Goal: Task Accomplishment & Management: Use online tool/utility

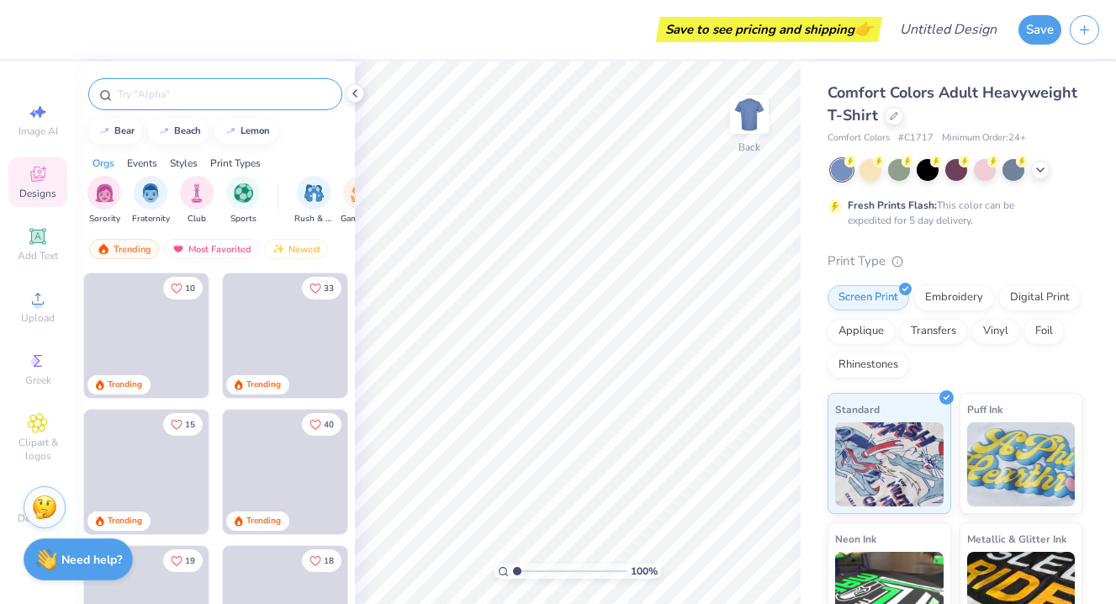
click at [181, 88] on input "text" at bounding box center [223, 94] width 215 height 17
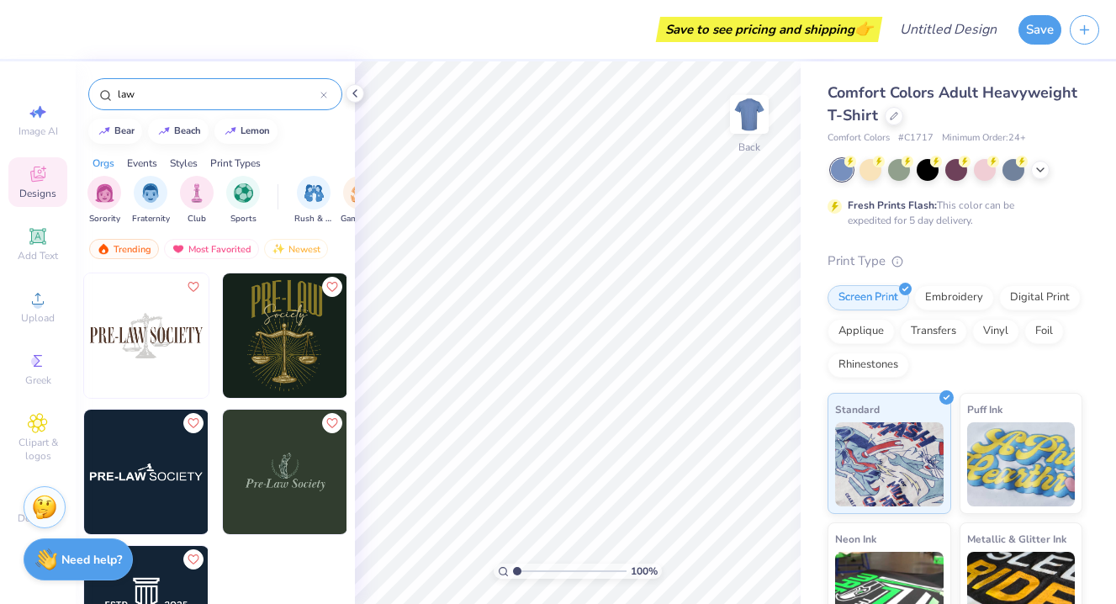
scroll to position [14, 0]
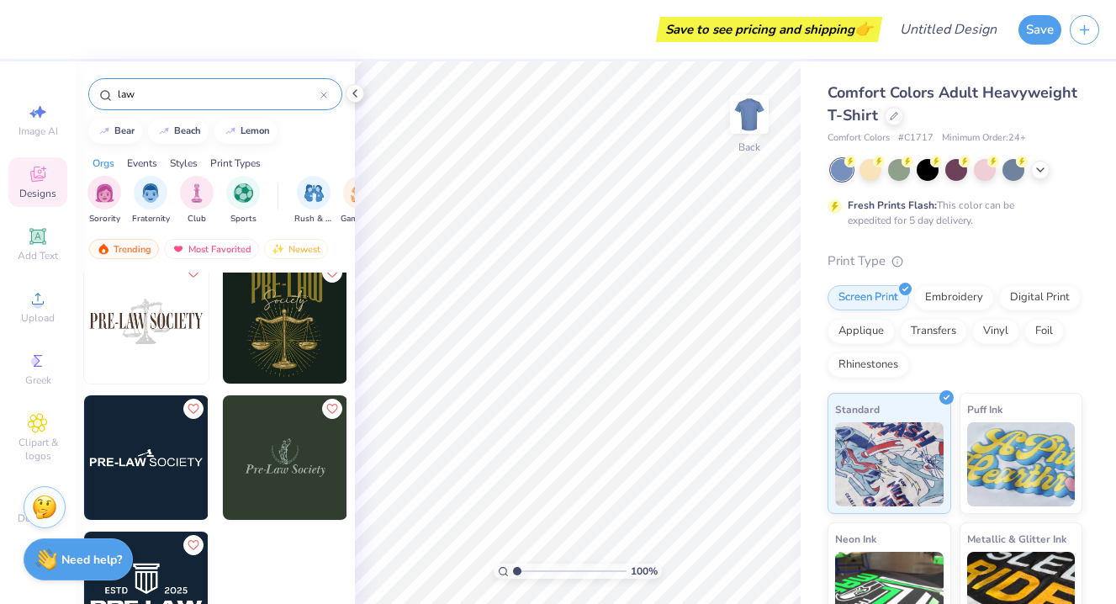
click at [294, 475] on img at bounding box center [285, 457] width 124 height 124
click at [192, 199] on img "filter for Club" at bounding box center [197, 191] width 19 height 19
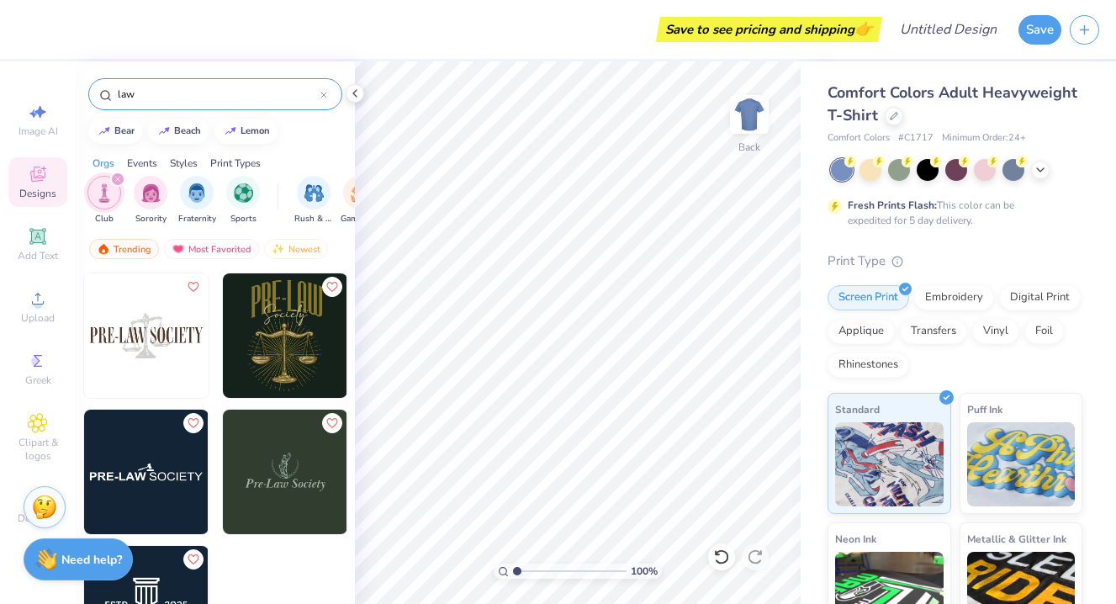
click at [186, 98] on input "law" at bounding box center [218, 94] width 204 height 17
type input "l"
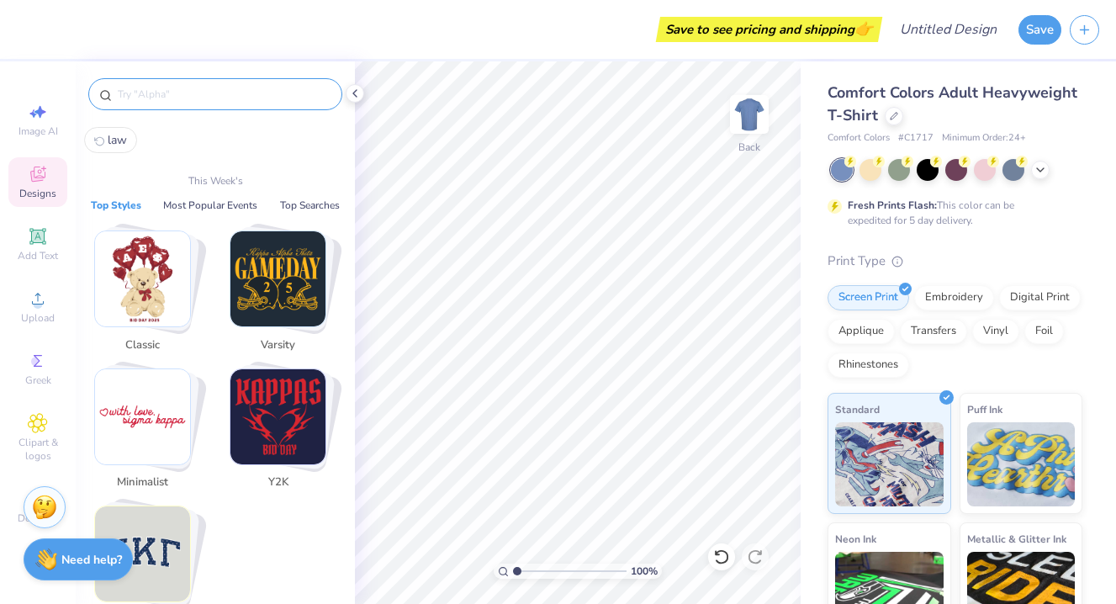
click at [158, 526] on img "Stack Card Button Typography" at bounding box center [142, 553] width 95 height 95
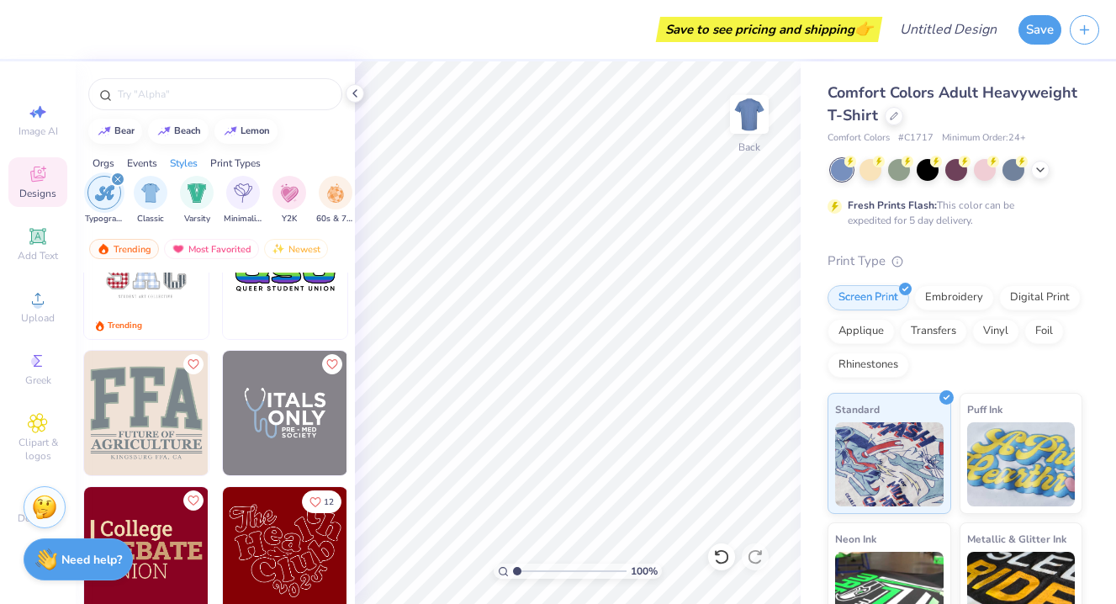
scroll to position [62, 0]
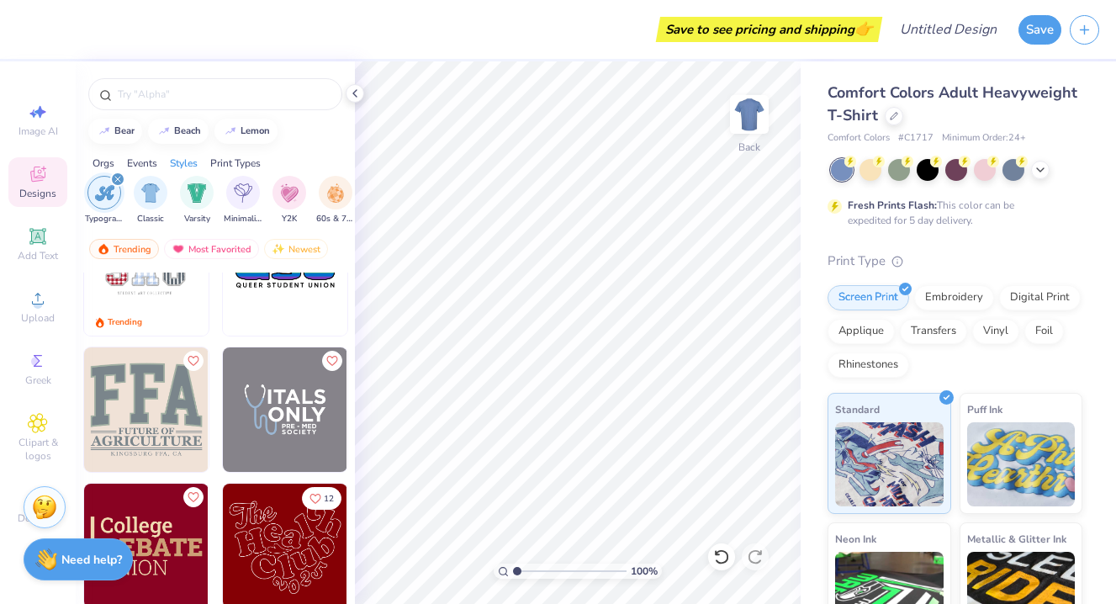
click at [169, 296] on div at bounding box center [20, 273] width 373 height 124
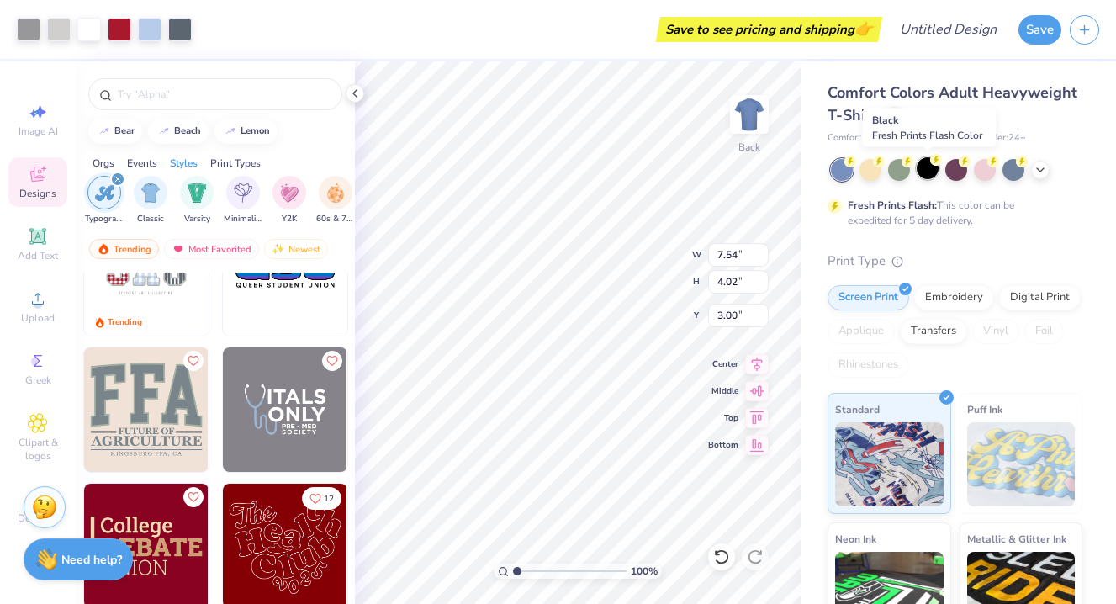
click at [936, 172] on div at bounding box center [928, 168] width 22 height 22
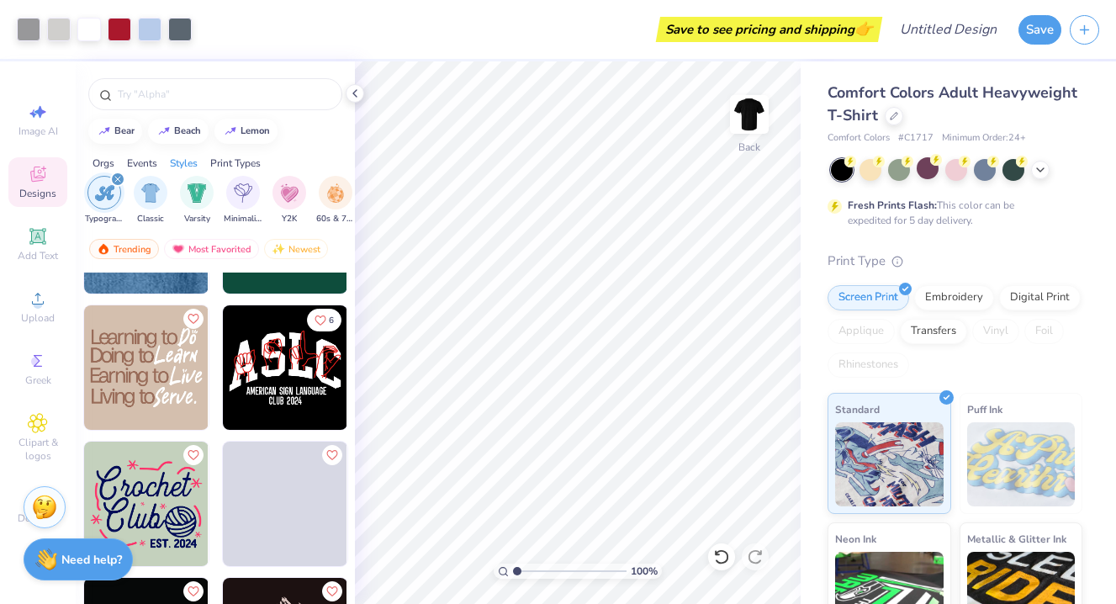
scroll to position [2013, 0]
